Goal: Task Accomplishment & Management: Complete application form

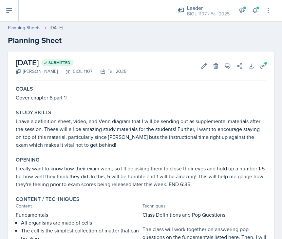
click at [34, 27] on link "Planning Sheets" at bounding box center [24, 27] width 33 height 7
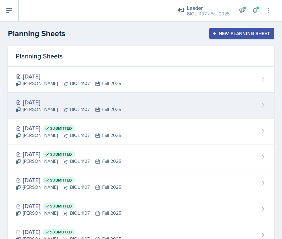
click at [125, 101] on div "[DATE] [PERSON_NAME] BIOL 1107 Fall 2025" at bounding box center [141, 106] width 267 height 26
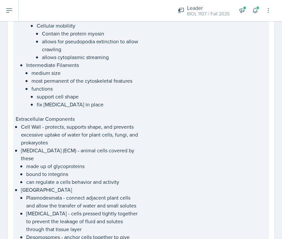
scroll to position [1009, 0]
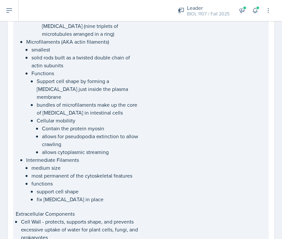
click at [109, 155] on p "allows cytoplasmic streaming" at bounding box center [91, 152] width 98 height 8
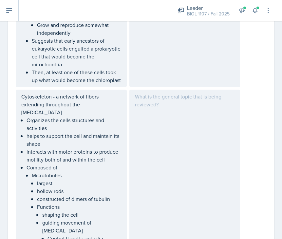
scroll to position [835, 0]
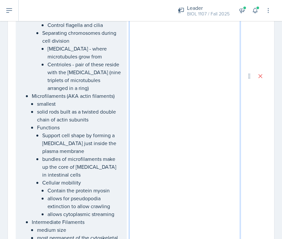
scroll to position [897, 0]
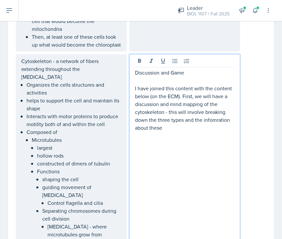
click at [218, 101] on p "I have joined this content with the content below (on the ECM). First, we will …" at bounding box center [185, 107] width 100 height 47
click at [172, 112] on p "I have joined this content with the content below (on the ECM). First, we will …" at bounding box center [185, 107] width 100 height 47
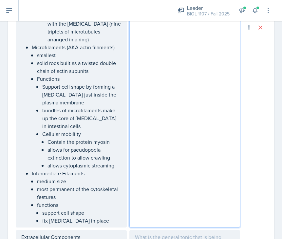
scroll to position [1249, 0]
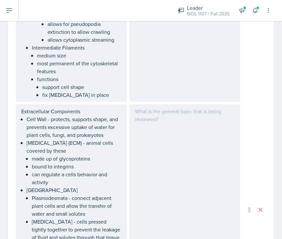
click at [181, 106] on div at bounding box center [185, 209] width 111 height 211
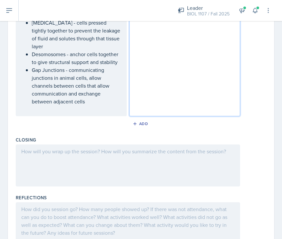
scroll to position [0, 0]
click at [116, 144] on div at bounding box center [128, 165] width 225 height 42
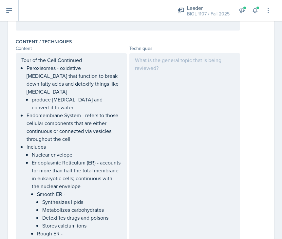
scroll to position [42, 0]
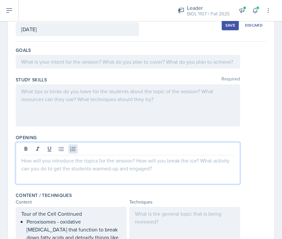
click at [71, 150] on div at bounding box center [128, 163] width 225 height 42
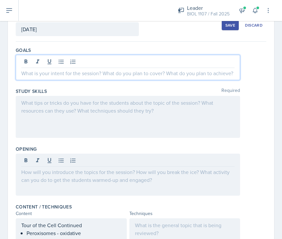
click at [66, 63] on div at bounding box center [128, 67] width 225 height 25
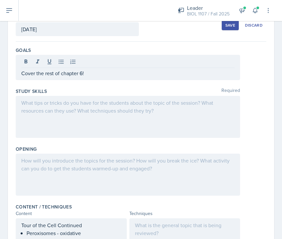
click at [86, 179] on div at bounding box center [128, 175] width 225 height 42
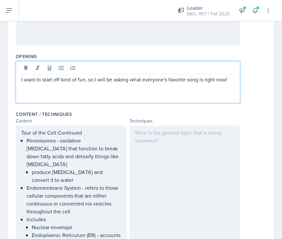
scroll to position [123, 0]
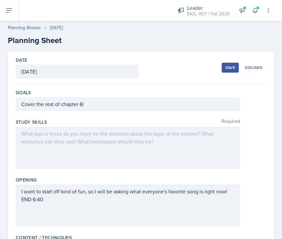
scroll to position [0, 0]
click at [227, 70] on div "Save" at bounding box center [231, 67] width 10 height 5
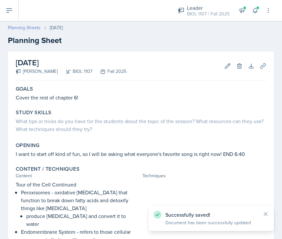
click at [28, 27] on link "Planning Sheets" at bounding box center [24, 27] width 33 height 7
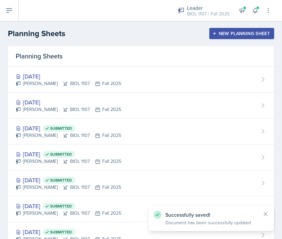
click at [9, 14] on icon at bounding box center [9, 11] width 8 height 8
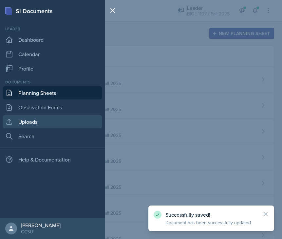
click at [39, 122] on link "Uploads" at bounding box center [53, 121] width 100 height 13
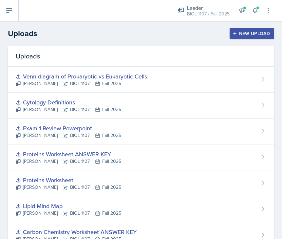
click at [245, 32] on div "New Upload" at bounding box center [252, 33] width 36 height 5
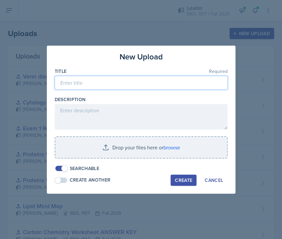
click at [179, 86] on input at bounding box center [141, 83] width 173 height 14
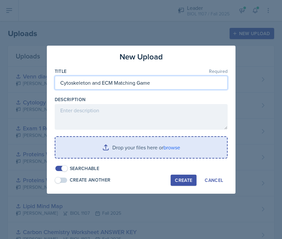
type input "Cytoskeleton and ECM Matching Game"
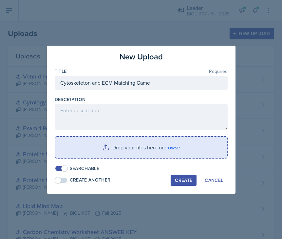
click at [154, 153] on input "file" at bounding box center [141, 147] width 172 height 21
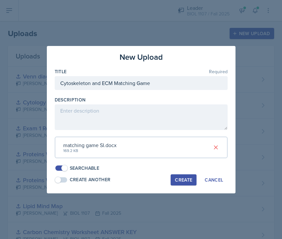
click at [186, 177] on div "Create" at bounding box center [183, 179] width 17 height 5
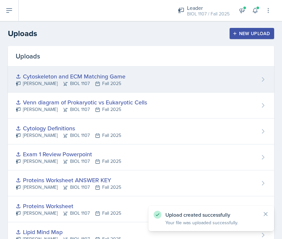
click at [201, 79] on div "Cytoskeleton and ECM Matching Game [PERSON_NAME] BIOL 1107 Fall 2025" at bounding box center [141, 80] width 267 height 26
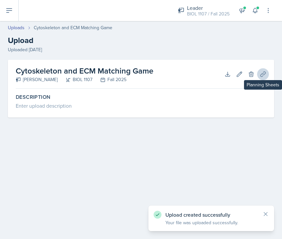
click at [260, 75] on icon at bounding box center [263, 74] width 7 height 7
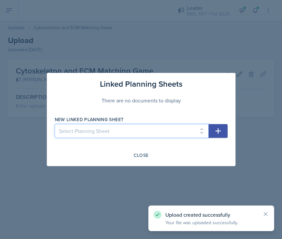
select select "0d70abb9-1328-42c8-b691-701694f09eb0"
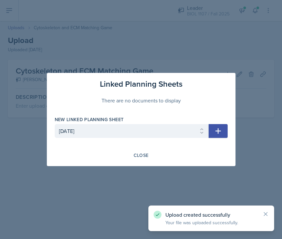
click at [218, 133] on icon "button" at bounding box center [219, 131] width 8 height 8
select select
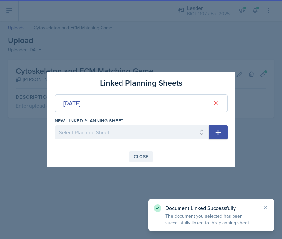
click at [138, 154] on div "Close" at bounding box center [141, 156] width 15 height 5
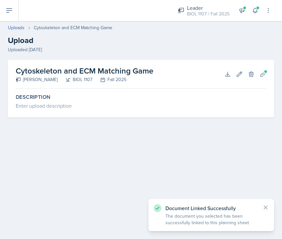
click at [9, 14] on button at bounding box center [9, 10] width 19 height 21
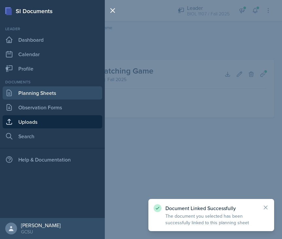
click at [52, 97] on link "Planning Sheets" at bounding box center [53, 92] width 100 height 13
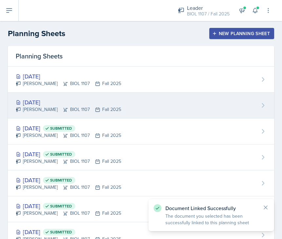
click at [155, 111] on div "[DATE] [PERSON_NAME] BIOL 1107 Fall 2025" at bounding box center [141, 106] width 267 height 26
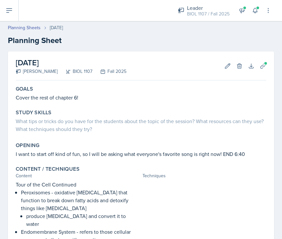
click at [12, 13] on icon at bounding box center [9, 11] width 8 height 8
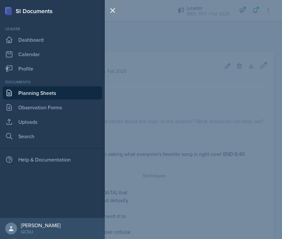
click at [164, 34] on div "SI Documents Leader Dashboard Calendar Profile Documents Planning Sheets Observ…" at bounding box center [141, 119] width 282 height 239
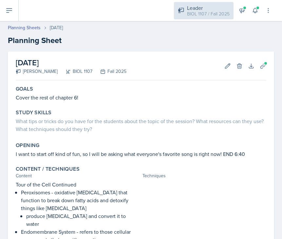
click at [212, 12] on div "BIOL 1107 / Fall 2025" at bounding box center [208, 13] width 43 height 7
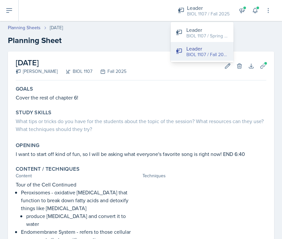
click at [200, 47] on div "Leader" at bounding box center [208, 49] width 42 height 8
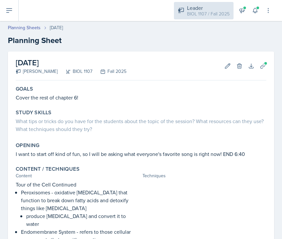
click at [201, 14] on div "BIOL 1107 / Fall 2025" at bounding box center [208, 13] width 43 height 7
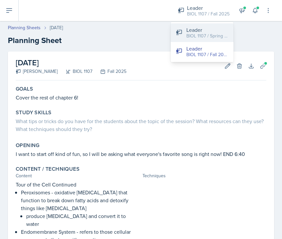
click at [201, 26] on div "Leader" at bounding box center [208, 30] width 42 height 8
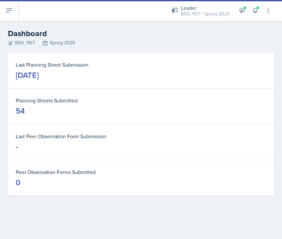
click at [7, 15] on button at bounding box center [9, 10] width 19 height 21
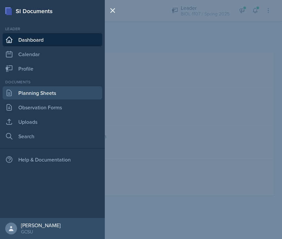
click at [35, 98] on link "Planning Sheets" at bounding box center [53, 92] width 100 height 13
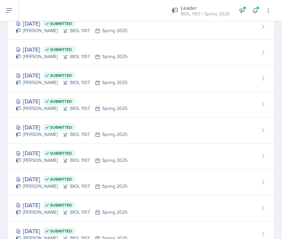
scroll to position [469, 0]
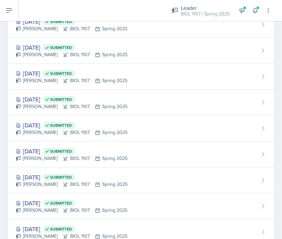
click at [111, 95] on div "[DATE] Submitted" at bounding box center [72, 99] width 112 height 9
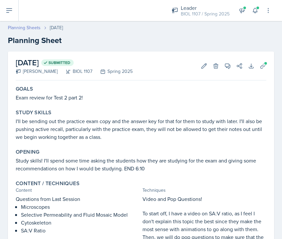
click at [27, 25] on link "Planning Sheets" at bounding box center [24, 27] width 33 height 7
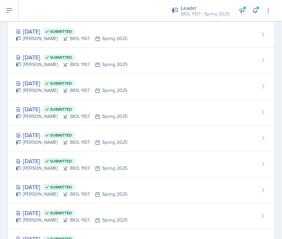
scroll to position [693, 0]
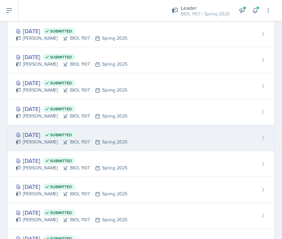
click at [106, 144] on div "[PERSON_NAME] BIOL 1107 Spring 2025" at bounding box center [72, 141] width 112 height 7
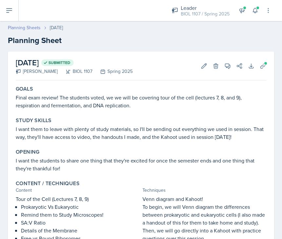
click at [32, 29] on link "Planning Sheets" at bounding box center [24, 27] width 33 height 7
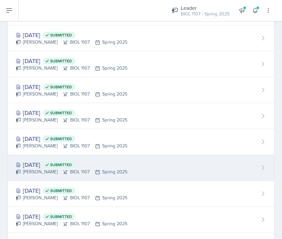
scroll to position [1153, 0]
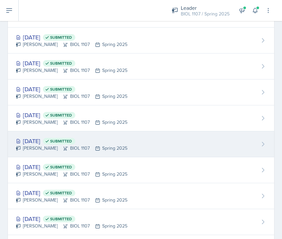
click at [136, 137] on div "[DATE] Submitted [PERSON_NAME] BIOL 1107 Spring 2025" at bounding box center [141, 144] width 267 height 26
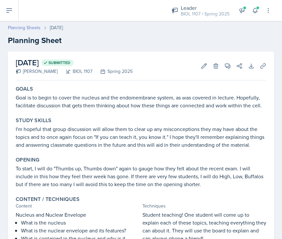
click at [30, 25] on link "Planning Sheets" at bounding box center [24, 27] width 33 height 7
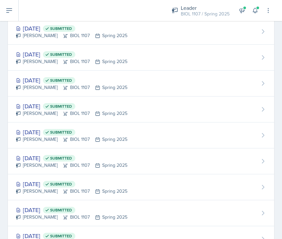
scroll to position [1144, 0]
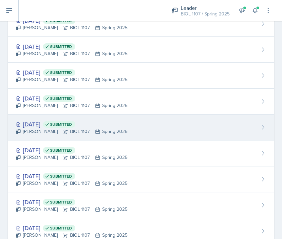
click at [118, 130] on div "[DATE] Submitted [PERSON_NAME] BIOL 1107 Spring 2025" at bounding box center [141, 127] width 267 height 26
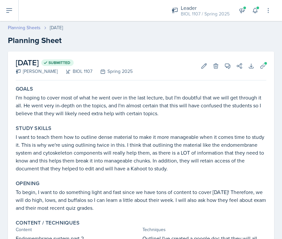
click at [31, 26] on link "Planning Sheets" at bounding box center [24, 27] width 33 height 7
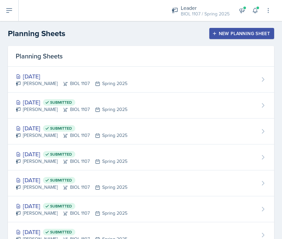
click at [11, 14] on icon at bounding box center [9, 11] width 8 height 8
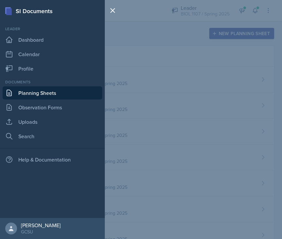
click at [144, 109] on div "SI Documents Leader Dashboard Calendar Profile Documents Planning Sheets Observ…" at bounding box center [141, 119] width 282 height 239
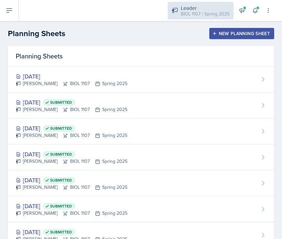
click at [201, 5] on div "Leader" at bounding box center [205, 8] width 49 height 8
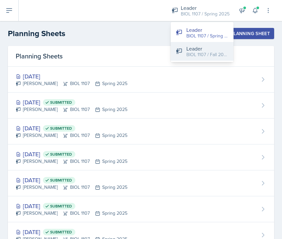
click at [205, 49] on div "Leader" at bounding box center [208, 49] width 42 height 8
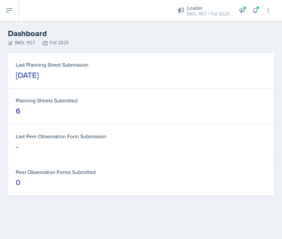
click at [6, 15] on button at bounding box center [9, 10] width 19 height 21
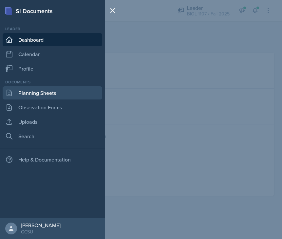
click at [46, 92] on link "Planning Sheets" at bounding box center [53, 92] width 100 height 13
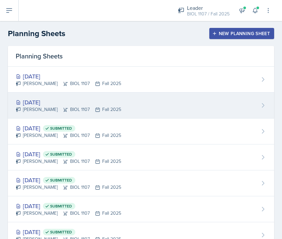
click at [157, 105] on div "[DATE] [PERSON_NAME] BIOL 1107 Fall 2025" at bounding box center [141, 106] width 267 height 26
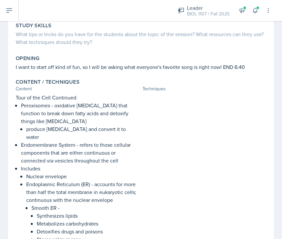
scroll to position [87, 0]
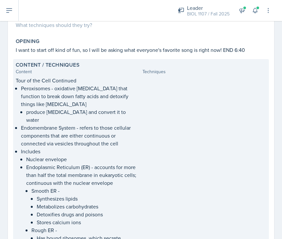
click at [128, 110] on p "produce [MEDICAL_DATA] and convert it to water" at bounding box center [83, 116] width 114 height 16
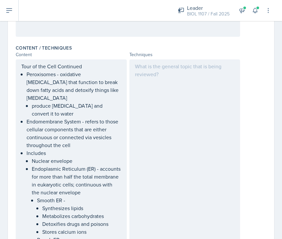
scroll to position [178, 0]
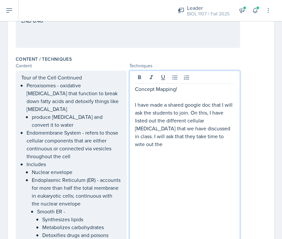
click at [189, 139] on p "I have made a shared google doc that I will ask the students to join. On this, …" at bounding box center [185, 124] width 100 height 47
click at [226, 138] on p "I have made a shared google doc that I will ask the students to join. On this, …" at bounding box center [185, 124] width 100 height 47
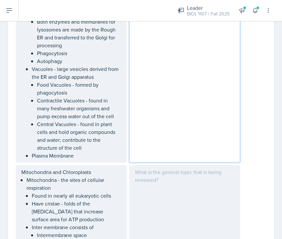
scroll to position [588, 0]
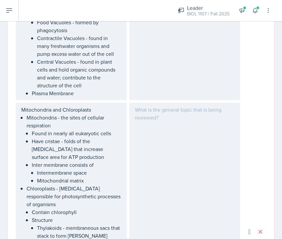
click at [175, 169] on div at bounding box center [185, 232] width 111 height 258
click at [134, 112] on div "END 7:30" at bounding box center [185, 232] width 111 height 258
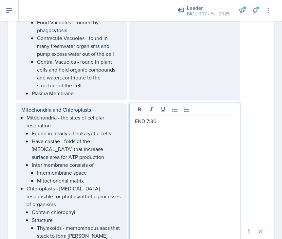
click at [136, 117] on p "END 7:30" at bounding box center [185, 121] width 100 height 8
click at [138, 117] on p at bounding box center [185, 121] width 100 height 8
click at [137, 117] on p at bounding box center [185, 121] width 100 height 8
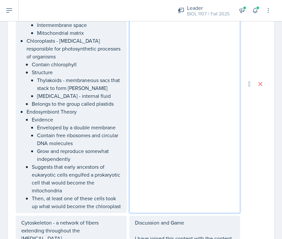
scroll to position [627, 0]
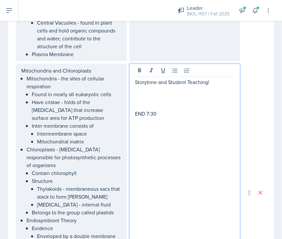
click at [151, 94] on p at bounding box center [185, 98] width 100 height 8
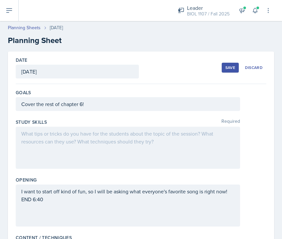
scroll to position [0, 0]
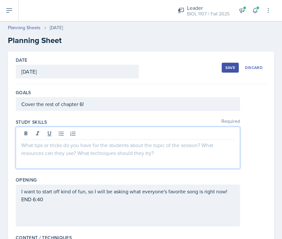
click at [93, 136] on div at bounding box center [128, 148] width 225 height 42
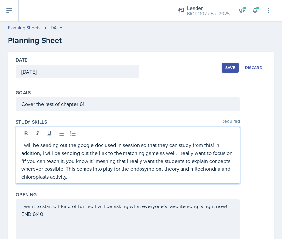
click at [235, 70] on div "Save" at bounding box center [231, 67] width 10 height 5
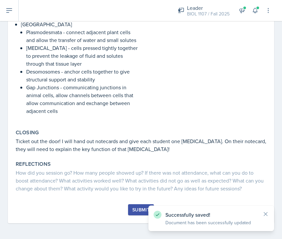
scroll to position [1178, 0]
click at [133, 207] on div "Submit" at bounding box center [141, 209] width 17 height 5
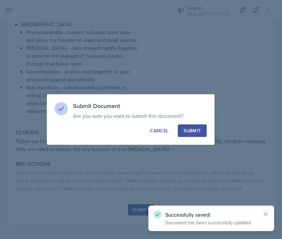
click at [185, 130] on div "Submit" at bounding box center [192, 130] width 17 height 7
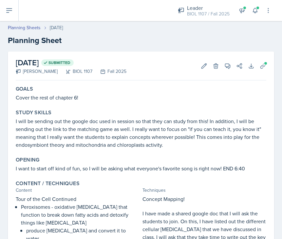
scroll to position [-1, 0]
click at [27, 28] on link "Planning Sheets" at bounding box center [24, 27] width 33 height 7
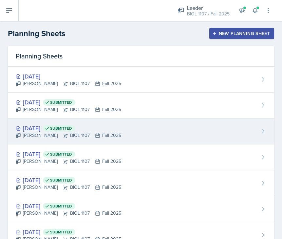
click at [129, 133] on div "[DATE] Submitted [PERSON_NAME] BIOL 1107 Fall 2025" at bounding box center [141, 131] width 267 height 26
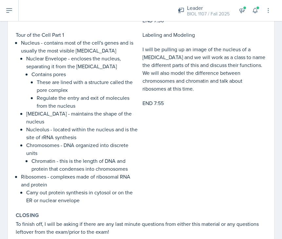
scroll to position [779, 0]
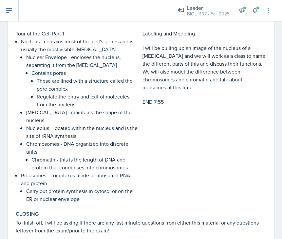
click at [230, 34] on p "Labeling and Modeling" at bounding box center [205, 34] width 124 height 8
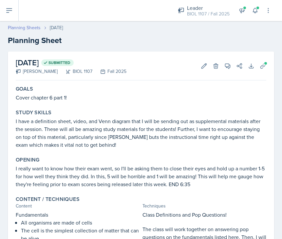
scroll to position [0, 0]
click at [13, 9] on button at bounding box center [9, 10] width 19 height 21
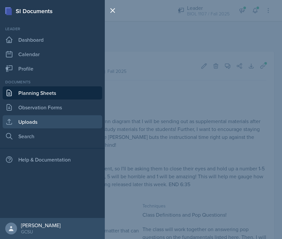
click at [37, 120] on link "Uploads" at bounding box center [53, 121] width 100 height 13
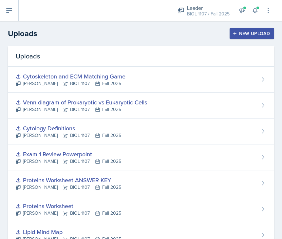
click at [253, 30] on button "New Upload" at bounding box center [252, 33] width 45 height 11
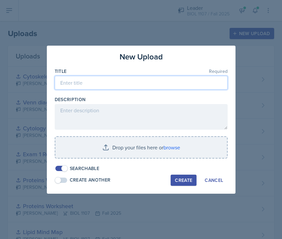
click at [123, 83] on input at bounding box center [141, 83] width 173 height 14
type input "Tour of the Cell Definitions"
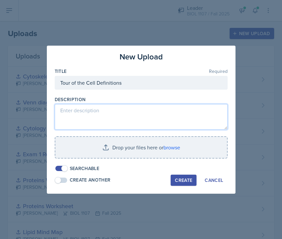
click at [102, 111] on textarea at bounding box center [141, 117] width 173 height 26
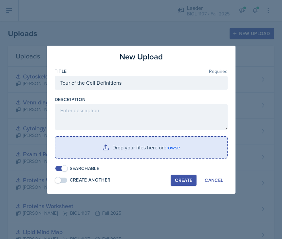
click at [129, 146] on input "file" at bounding box center [141, 147] width 172 height 21
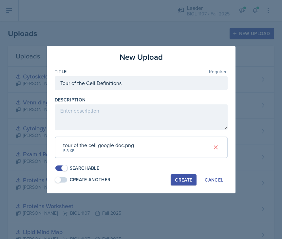
click at [186, 178] on div "Create" at bounding box center [183, 179] width 17 height 5
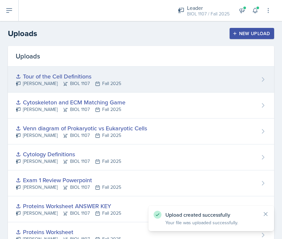
click at [215, 74] on div "Tour of the Cell Definitions [PERSON_NAME] BIOL 1107 Fall 2025" at bounding box center [141, 80] width 267 height 26
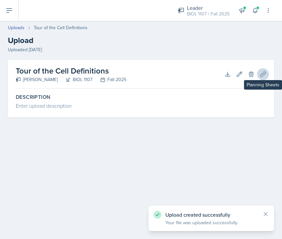
click at [264, 75] on icon at bounding box center [263, 74] width 7 height 7
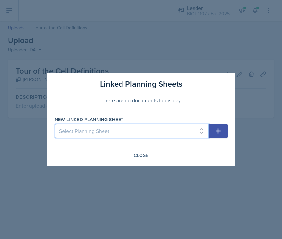
select select "0d70abb9-1328-42c8-b691-701694f09eb0"
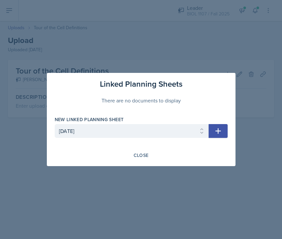
click at [218, 128] on icon "button" at bounding box center [219, 131] width 6 height 6
select select
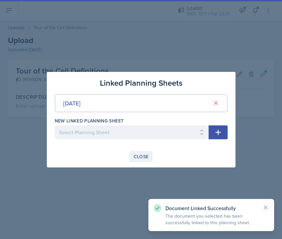
click at [138, 159] on div "Close" at bounding box center [141, 156] width 15 height 5
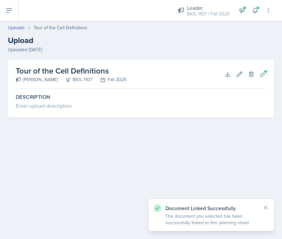
click at [12, 23] on header "Uploads Tour of the Cell Definitions Upload Uploaded [DATE]" at bounding box center [141, 39] width 282 height 42
click at [8, 14] on icon at bounding box center [9, 11] width 8 height 8
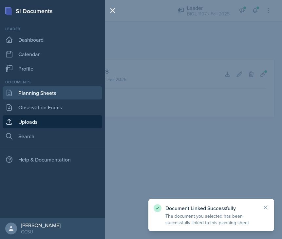
click at [33, 91] on link "Planning Sheets" at bounding box center [53, 92] width 100 height 13
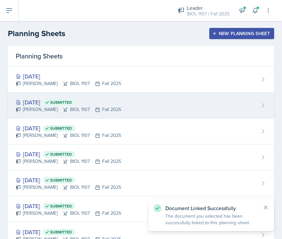
click at [134, 101] on div "[DATE] Submitted [PERSON_NAME] BIOL 1107 Fall 2025" at bounding box center [141, 106] width 267 height 26
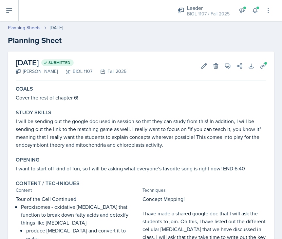
click at [34, 23] on header "Planning Sheets [DATE] Planning Sheet" at bounding box center [141, 35] width 282 height 35
click at [31, 26] on link "Planning Sheets" at bounding box center [24, 27] width 33 height 7
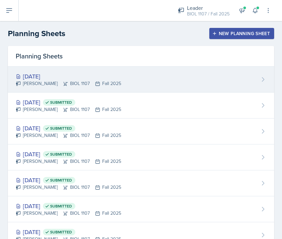
click at [144, 72] on div "[DATE] [PERSON_NAME] BIOL 1107 Fall 2025" at bounding box center [141, 80] width 267 height 26
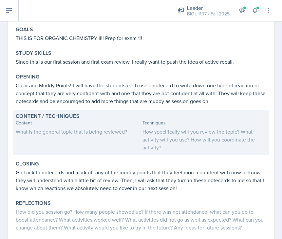
scroll to position [62, 0]
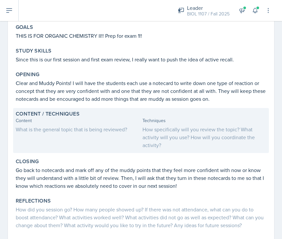
click at [100, 129] on div "What is the general topic that is being reviewed?" at bounding box center [78, 129] width 124 height 8
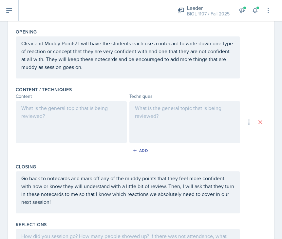
scroll to position [154, 0]
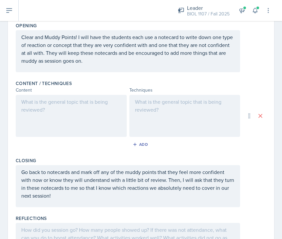
click at [78, 113] on div at bounding box center [71, 116] width 111 height 42
click at [177, 129] on div at bounding box center [185, 116] width 111 height 42
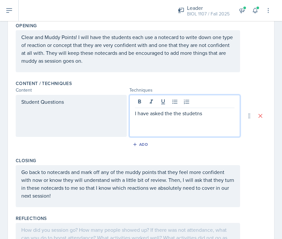
drag, startPoint x: 176, startPoint y: 132, endPoint x: 169, endPoint y: 116, distance: 17.3
click at [169, 116] on p "I have asked the the studetns" at bounding box center [185, 113] width 100 height 8
click at [207, 115] on p "I have asked that the students" at bounding box center [185, 113] width 100 height 8
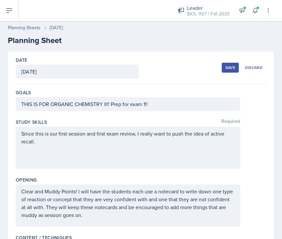
scroll to position [0, 0]
click at [234, 68] on div "Save" at bounding box center [231, 67] width 10 height 5
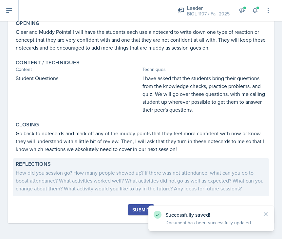
scroll to position [113, 0]
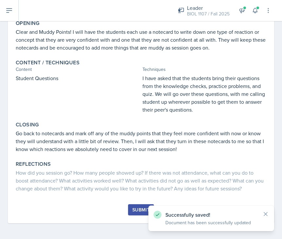
click at [137, 209] on div "Submit" at bounding box center [141, 209] width 17 height 5
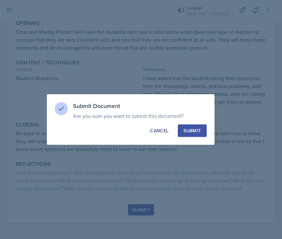
click at [190, 130] on div "Submit" at bounding box center [192, 130] width 17 height 7
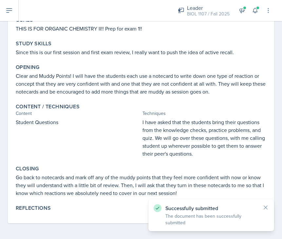
click at [171, 146] on p "I have asked that the students bring their questions from the knowledge checks,…" at bounding box center [205, 137] width 124 height 39
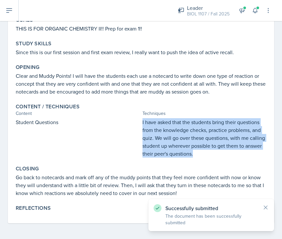
drag, startPoint x: 193, startPoint y: 154, endPoint x: 142, endPoint y: 121, distance: 60.8
click at [142, 121] on div "Student Questions I have asked that the students bring their questions from the…" at bounding box center [141, 137] width 251 height 39
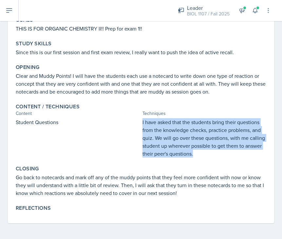
copy p "I have asked that the students bring their questions from the knowledge checks,…"
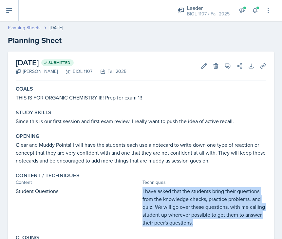
scroll to position [0, 0]
click at [31, 29] on link "Planning Sheets" at bounding box center [24, 27] width 33 height 7
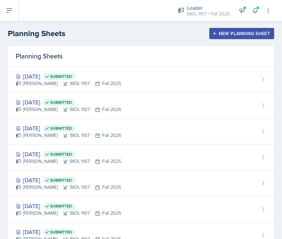
click at [228, 29] on button "New Planning Sheet" at bounding box center [242, 33] width 65 height 11
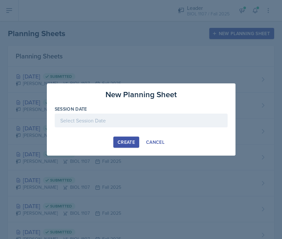
click at [102, 114] on div at bounding box center [141, 120] width 173 height 14
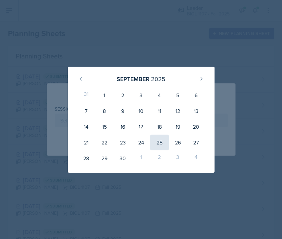
click at [157, 142] on div "25" at bounding box center [160, 142] width 18 height 16
type input "[DATE]"
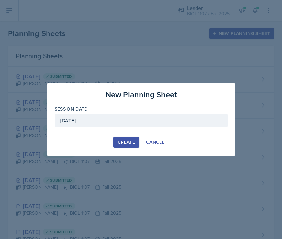
click at [128, 137] on button "Create" at bounding box center [126, 141] width 26 height 11
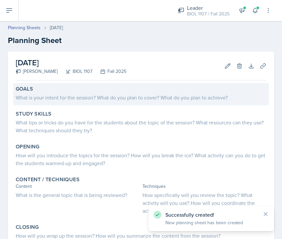
click at [98, 89] on div "Goals" at bounding box center [141, 89] width 251 height 7
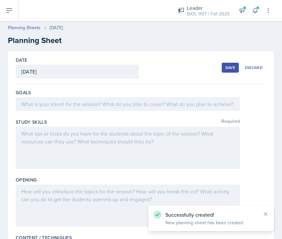
click at [76, 104] on div at bounding box center [128, 104] width 225 height 14
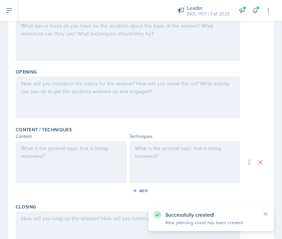
scroll to position [121, 0]
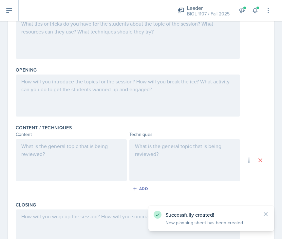
click at [172, 152] on div at bounding box center [185, 160] width 111 height 42
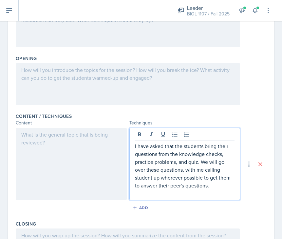
click at [61, 153] on div at bounding box center [71, 164] width 111 height 72
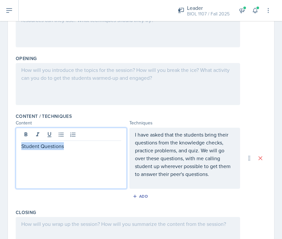
drag, startPoint x: 95, startPoint y: 148, endPoint x: 0, endPoint y: 148, distance: 95.5
click at [0, 148] on div "Date [DATE] [DATE] 31 1 2 3 4 5 6 7 8 9 10 11 12 13 14 15 16 17 18 19 20 21 22 …" at bounding box center [141, 136] width 282 height 413
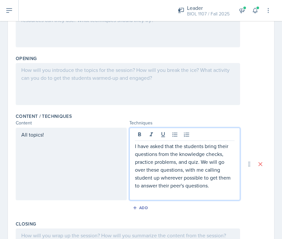
click at [143, 141] on div "I have asked that the students bring their questions from the knowledge checks,…" at bounding box center [185, 164] width 111 height 72
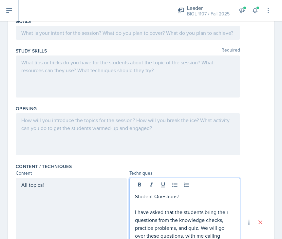
scroll to position [67, 0]
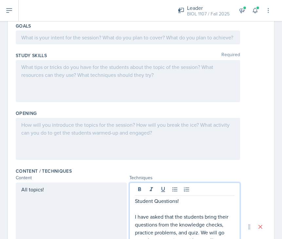
click at [89, 73] on div at bounding box center [128, 81] width 225 height 42
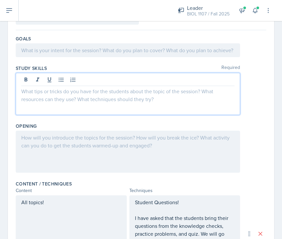
scroll to position [47, 0]
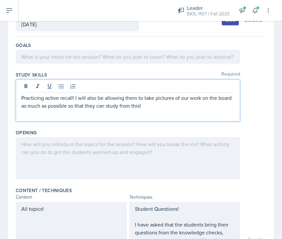
click at [73, 154] on div at bounding box center [128, 158] width 225 height 42
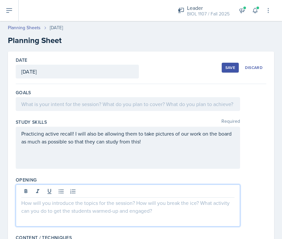
scroll to position [0, 0]
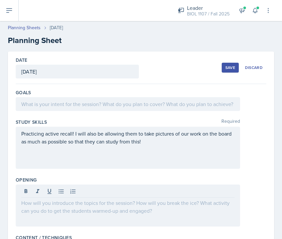
click at [226, 69] on div "Save" at bounding box center [231, 67] width 10 height 5
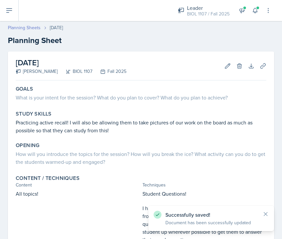
click at [24, 27] on link "Planning Sheets" at bounding box center [24, 27] width 33 height 7
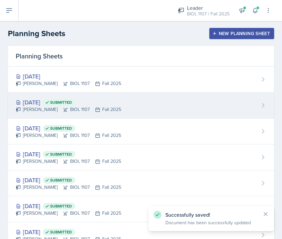
click at [120, 108] on div "[DATE] Submitted [PERSON_NAME] BIOL 1107 Fall 2025" at bounding box center [141, 106] width 267 height 26
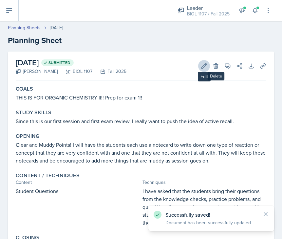
click at [199, 63] on button "Edit" at bounding box center [204, 66] width 12 height 12
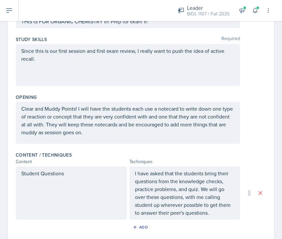
scroll to position [84, 0]
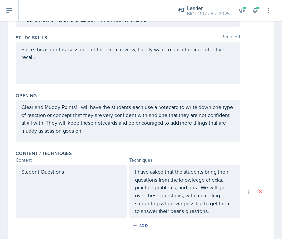
click at [102, 132] on p "Clear and Muddy Points! I will have the students each use a notecard to write d…" at bounding box center [128, 118] width 214 height 31
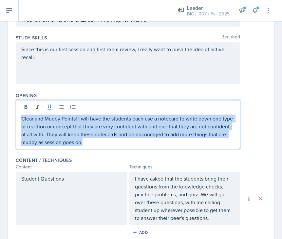
drag, startPoint x: 93, startPoint y: 142, endPoint x: 14, endPoint y: 115, distance: 82.8
click at [14, 115] on div "Date [DATE] [DATE] 31 1 2 3 4 5 6 7 8 9 10 11 12 13 14 15 16 17 18 19 20 21 22 …" at bounding box center [141, 165] width 267 height 396
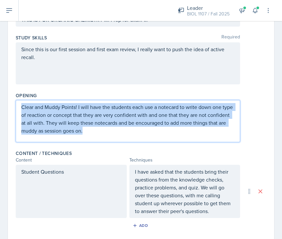
copy p "Clear and Muddy Points! I will have the students each use a notecard to write d…"
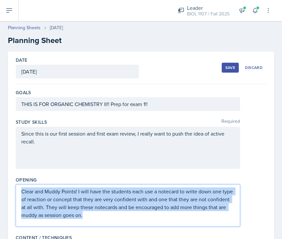
scroll to position [-1, 0]
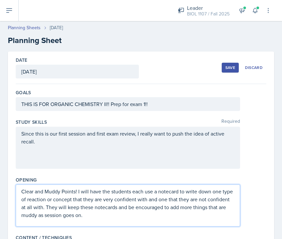
click at [210, 108] on div "THIS IS FOR ORGANIC CHEMISTRY II!! Prep for exam 1!!" at bounding box center [128, 104] width 225 height 14
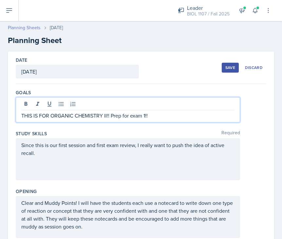
click at [22, 27] on link "Planning Sheets" at bounding box center [24, 27] width 33 height 7
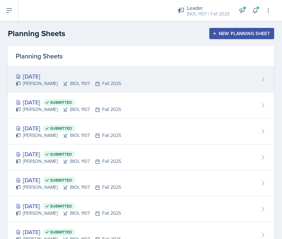
click at [140, 78] on div "[DATE] [PERSON_NAME] BIOL 1107 Fall 2025" at bounding box center [141, 80] width 267 height 26
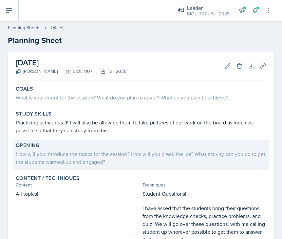
click at [95, 152] on div "How will you introduce the topics for the session? How will you break the ice? …" at bounding box center [141, 158] width 251 height 16
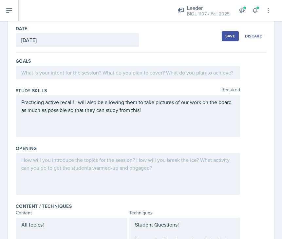
scroll to position [39, 0]
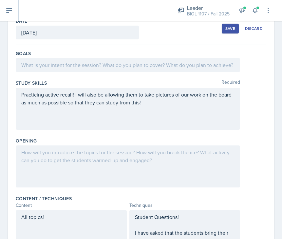
click at [59, 169] on div at bounding box center [128, 166] width 225 height 42
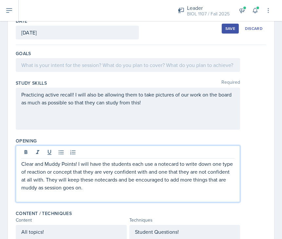
click at [230, 31] on div "Save" at bounding box center [231, 28] width 10 height 5
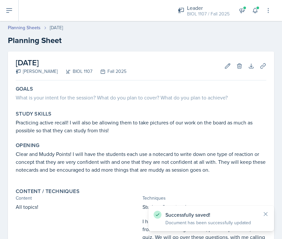
scroll to position [0, 0]
click at [28, 26] on link "Planning Sheets" at bounding box center [24, 27] width 33 height 7
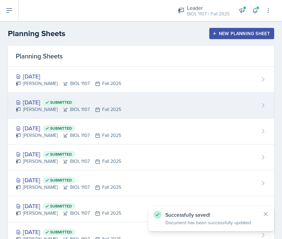
click at [72, 103] on span "Submitted" at bounding box center [61, 102] width 22 height 5
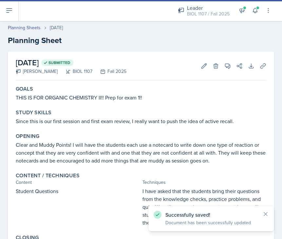
click at [99, 98] on p "THIS IS FOR ORGANIC CHEMISTRY II!! Prep for exam 1!!" at bounding box center [141, 97] width 251 height 8
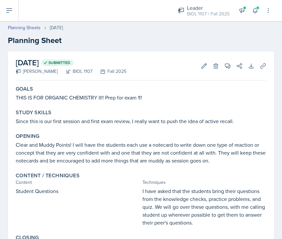
click at [148, 97] on p "THIS IS FOR ORGANIC CHEMISTRY II!! Prep for exam 1!!" at bounding box center [141, 97] width 251 height 8
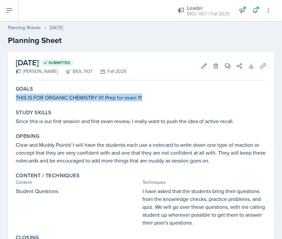
drag, startPoint x: 143, startPoint y: 97, endPoint x: 10, endPoint y: 98, distance: 133.5
click at [10, 98] on div "[DATE] Submitted [PERSON_NAME] BIOL 1107 Fall 2025 Edit Delete View Comments Co…" at bounding box center [141, 171] width 267 height 240
copy p "THIS IS FOR ORGANIC CHEMISTRY II!! Prep for exam 1!!"
click at [28, 28] on link "Planning Sheets" at bounding box center [24, 27] width 33 height 7
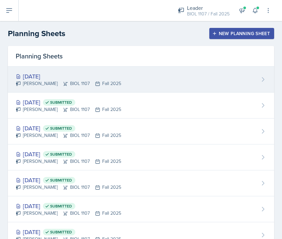
click at [98, 90] on div "[DATE] [PERSON_NAME] BIOL 1107 Fall 2025" at bounding box center [141, 80] width 267 height 26
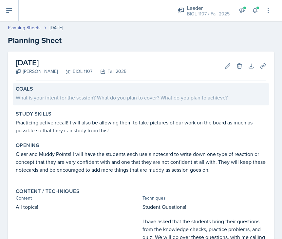
click at [203, 94] on div "What is your intent for the session? What do you plan to cover? What do you pla…" at bounding box center [141, 97] width 251 height 8
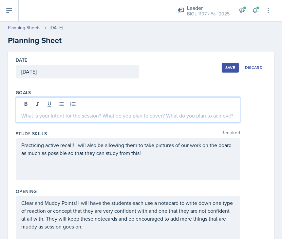
click at [77, 103] on div at bounding box center [128, 109] width 225 height 25
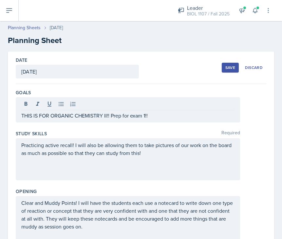
click at [232, 69] on div "Save" at bounding box center [231, 67] width 10 height 5
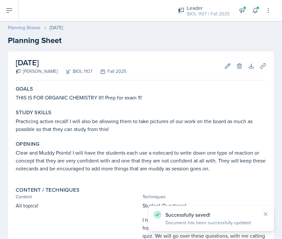
click at [34, 30] on link "Planning Sheets" at bounding box center [24, 27] width 33 height 7
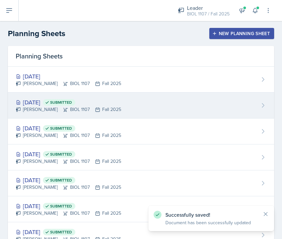
click at [127, 108] on div "[DATE] Submitted [PERSON_NAME] BIOL 1107 Fall 2025" at bounding box center [141, 106] width 267 height 26
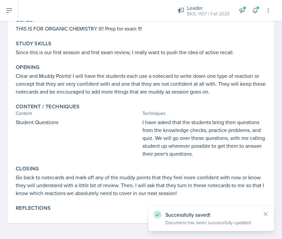
scroll to position [69, 0]
click at [130, 189] on p "Go back to notecards and mark off any of the muddy points that they feel more c…" at bounding box center [141, 185] width 251 height 24
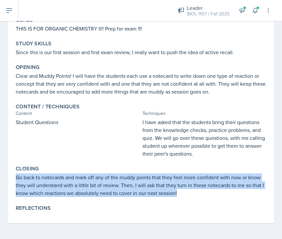
drag, startPoint x: 177, startPoint y: 193, endPoint x: 13, endPoint y: 175, distance: 164.7
click at [13, 175] on div "Closing Go back to notecards and mark off any of the muddy points that they fee…" at bounding box center [141, 181] width 256 height 37
copy p "Go back to notecards and mark off any of the muddy points that they feel more c…"
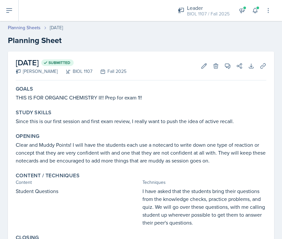
scroll to position [0, 0]
click at [32, 28] on link "Planning Sheets" at bounding box center [24, 27] width 33 height 7
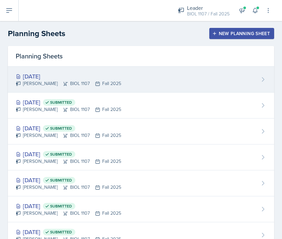
click at [154, 80] on div "[DATE] [PERSON_NAME] BIOL 1107 Fall 2025" at bounding box center [141, 80] width 267 height 26
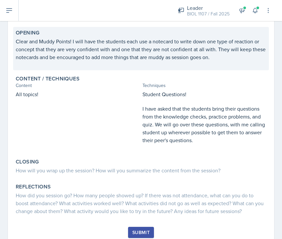
scroll to position [112, 0]
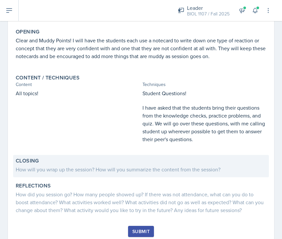
click at [146, 165] on div "How will you wrap up the session? How will you summarize the content from the s…" at bounding box center [141, 168] width 251 height 9
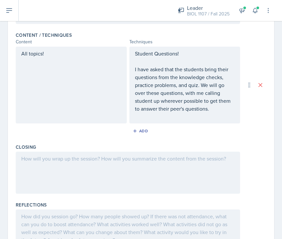
scroll to position [207, 0]
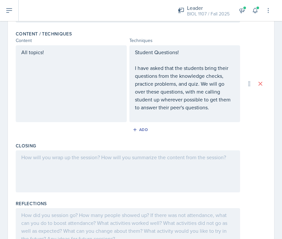
click at [88, 167] on div at bounding box center [128, 171] width 225 height 42
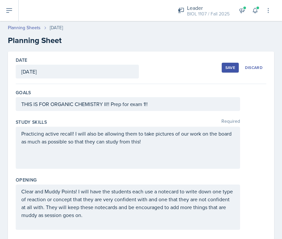
scroll to position [0, 0]
click at [228, 68] on div "Save" at bounding box center [231, 67] width 10 height 5
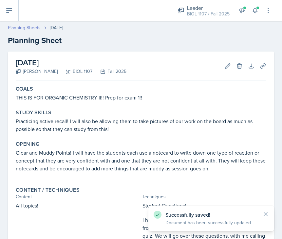
click at [27, 29] on link "Planning Sheets" at bounding box center [24, 27] width 33 height 7
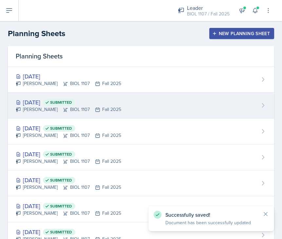
click at [116, 114] on div "[DATE] Submitted [PERSON_NAME] BIOL 1107 Fall 2025" at bounding box center [141, 106] width 267 height 26
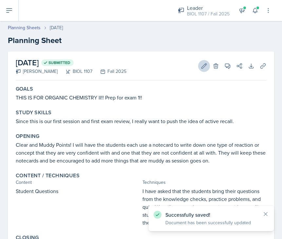
click at [204, 65] on icon at bounding box center [204, 66] width 7 height 7
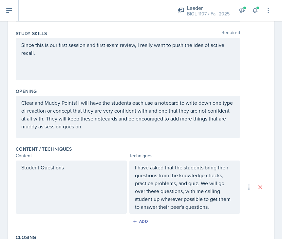
scroll to position [121, 0]
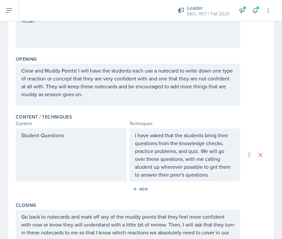
click at [60, 143] on div "Student Questions" at bounding box center [71, 154] width 111 height 53
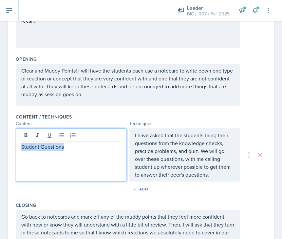
drag, startPoint x: 72, startPoint y: 147, endPoint x: 0, endPoint y: 147, distance: 72.2
click at [0, 147] on div "Date [DATE] [DATE] 31 1 2 3 4 5 6 7 8 9 10 11 12 13 14 15 16 17 18 19 20 21 22 …" at bounding box center [141, 133] width 282 height 405
click at [136, 134] on div "I have asked that the students bring their questions from the knowledge checks,…" at bounding box center [185, 154] width 111 height 53
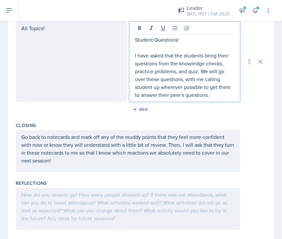
scroll to position [228, 0]
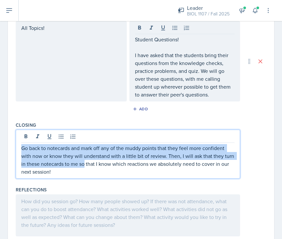
drag, startPoint x: 84, startPoint y: 163, endPoint x: 9, endPoint y: 147, distance: 77.1
click at [9, 147] on div "Date [DATE] [DATE] 31 1 2 3 4 5 6 7 8 9 10 11 12 13 14 15 16 17 18 19 20 21 22 …" at bounding box center [141, 35] width 267 height 423
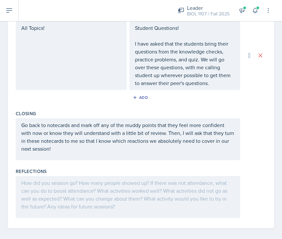
click at [9, 147] on div "Date [DATE] [DATE] 31 1 2 3 4 5 6 7 8 9 10 11 12 13 14 15 16 17 18 19 20 21 22 …" at bounding box center [141, 26] width 267 height 405
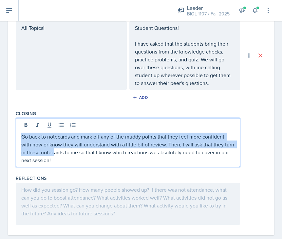
drag, startPoint x: 54, startPoint y: 150, endPoint x: 24, endPoint y: 144, distance: 30.7
click at [24, 144] on p "Go back to notecards and mark off any of the muddy points that they feel more c…" at bounding box center [128, 148] width 214 height 31
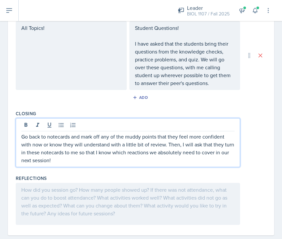
click at [48, 158] on p "Go back to notecards and mark off any of the muddy points that they feel more c…" at bounding box center [128, 148] width 214 height 31
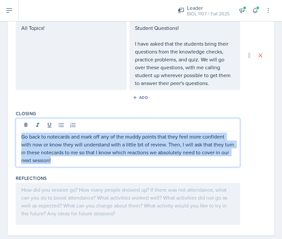
drag, startPoint x: 54, startPoint y: 160, endPoint x: 15, endPoint y: 139, distance: 44.3
click at [15, 139] on div "Date [DATE] [DATE] 31 1 2 3 4 5 6 7 8 9 10 11 12 13 14 15 16 17 18 19 20 21 22 …" at bounding box center [141, 30] width 267 height 412
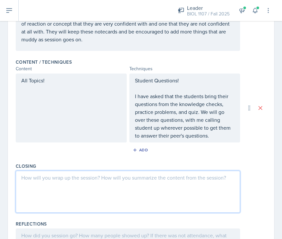
scroll to position [73, 0]
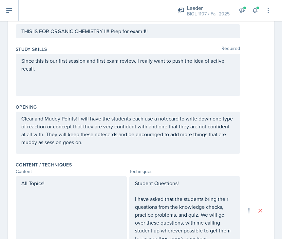
click at [63, 134] on p "Clear and Muddy Points! I will have the students each use a notecard to write d…" at bounding box center [128, 129] width 214 height 31
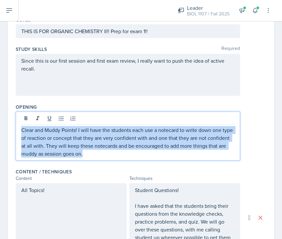
drag, startPoint x: 90, startPoint y: 155, endPoint x: 15, endPoint y: 131, distance: 77.8
click at [15, 131] on div "Date [DATE] [DATE] 31 1 2 3 4 5 6 7 8 9 10 11 12 13 14 15 16 17 18 19 20 21 22 …" at bounding box center [141, 185] width 267 height 412
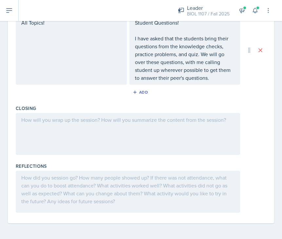
scroll to position [233, 0]
click at [73, 139] on div at bounding box center [128, 134] width 225 height 42
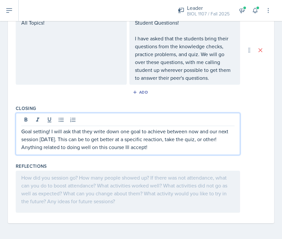
click at [127, 147] on p "Goal setting! I will ask that they write down one goal to achieve between now a…" at bounding box center [128, 139] width 214 height 24
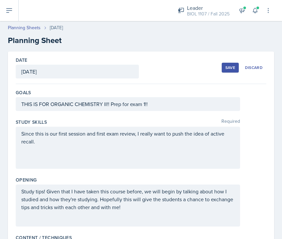
scroll to position [0, 0]
click at [231, 65] on div "Save" at bounding box center [231, 67] width 10 height 5
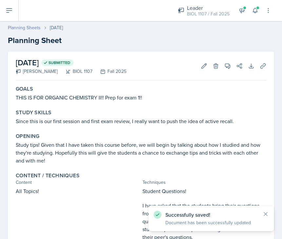
click at [34, 27] on link "Planning Sheets" at bounding box center [24, 27] width 33 height 7
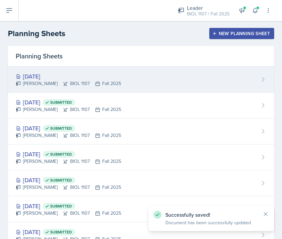
click at [131, 84] on div "[DATE] [PERSON_NAME] BIOL 1107 Fall 2025" at bounding box center [141, 80] width 267 height 26
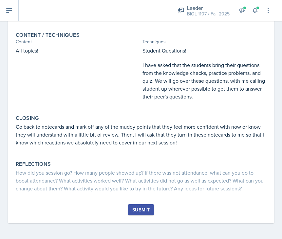
scroll to position [155, 0]
click at [141, 207] on div "Submit" at bounding box center [141, 209] width 17 height 5
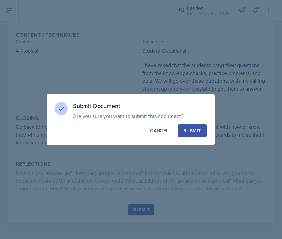
click at [191, 136] on button "Submit" at bounding box center [192, 130] width 29 height 12
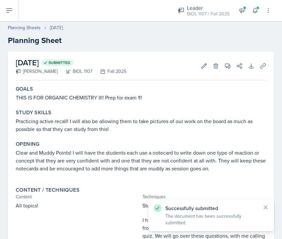
scroll to position [0, 0]
click at [32, 32] on div "Planning Sheets [DATE] Planning Sheet" at bounding box center [141, 35] width 282 height 22
click at [32, 23] on header "Planning Sheets [DATE] Planning Sheet" at bounding box center [141, 35] width 282 height 35
click at [31, 28] on link "Planning Sheets" at bounding box center [24, 27] width 33 height 7
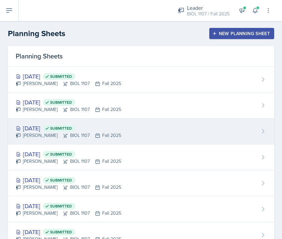
click at [130, 132] on div "[DATE] Submitted [PERSON_NAME] BIOL 1107 Fall 2025" at bounding box center [141, 131] width 267 height 26
